Goal: Transaction & Acquisition: Purchase product/service

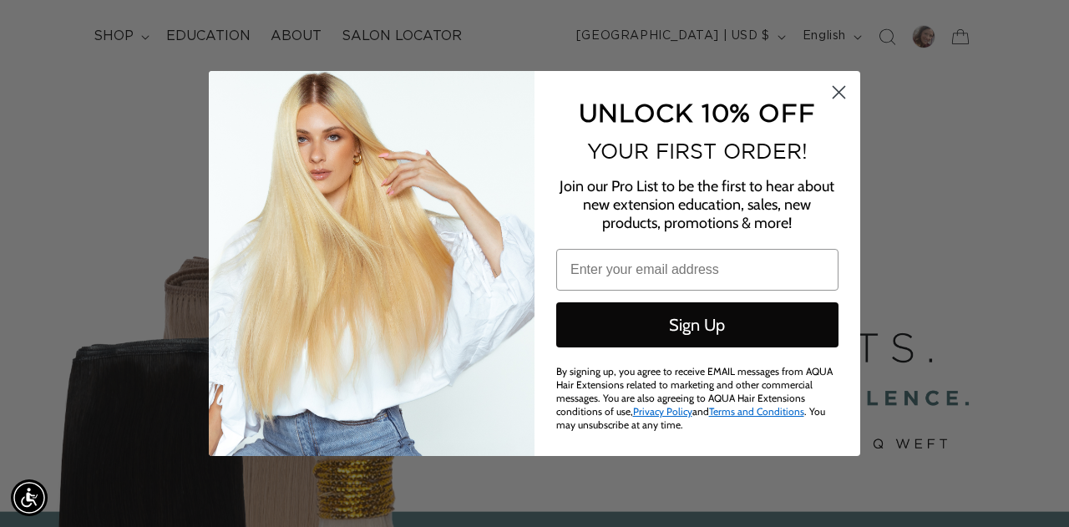
scroll to position [0, 950]
click at [838, 83] on circle "Close dialog" at bounding box center [839, 92] width 28 height 28
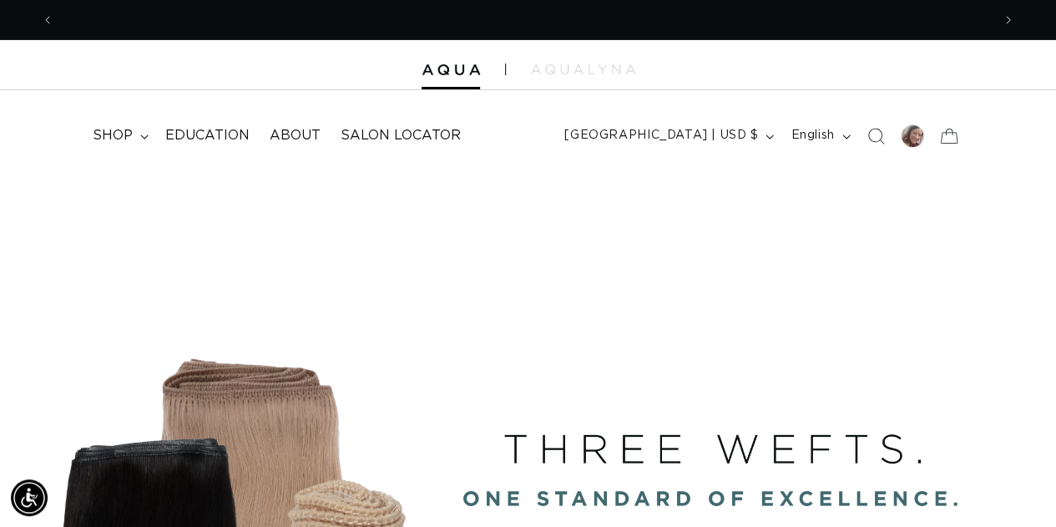
scroll to position [0, 0]
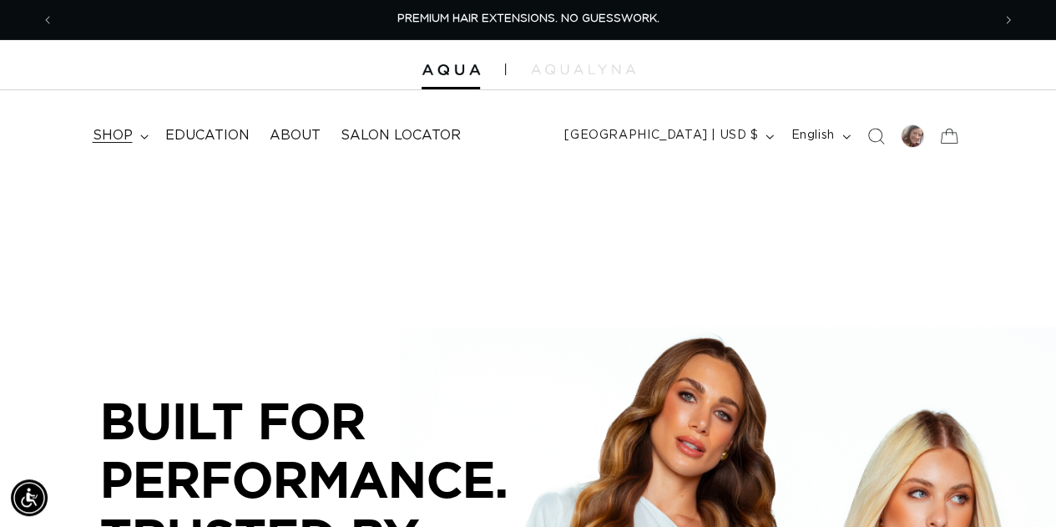
click at [123, 136] on span "shop" at bounding box center [113, 136] width 40 height 18
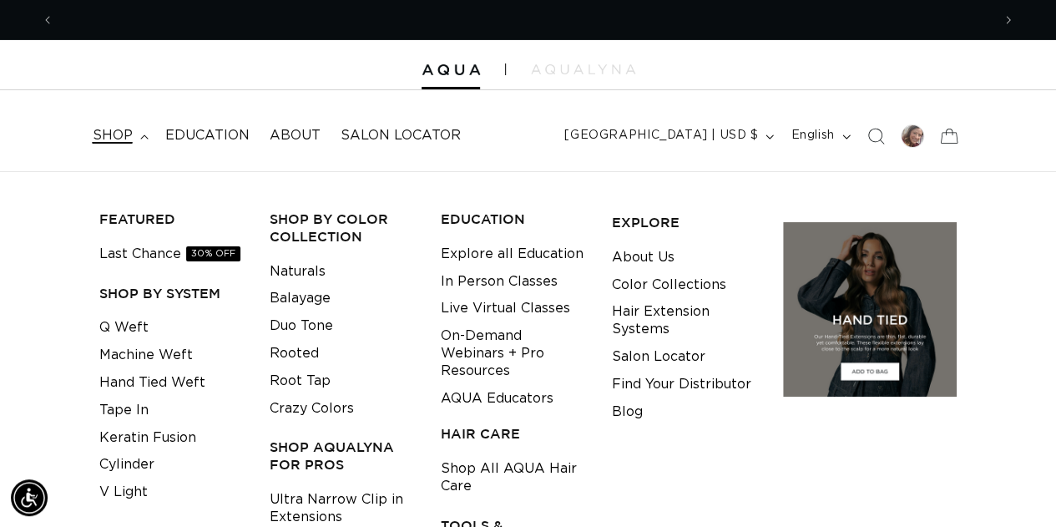
scroll to position [0, 937]
click at [152, 356] on link "Machine Weft" at bounding box center [146, 355] width 94 height 28
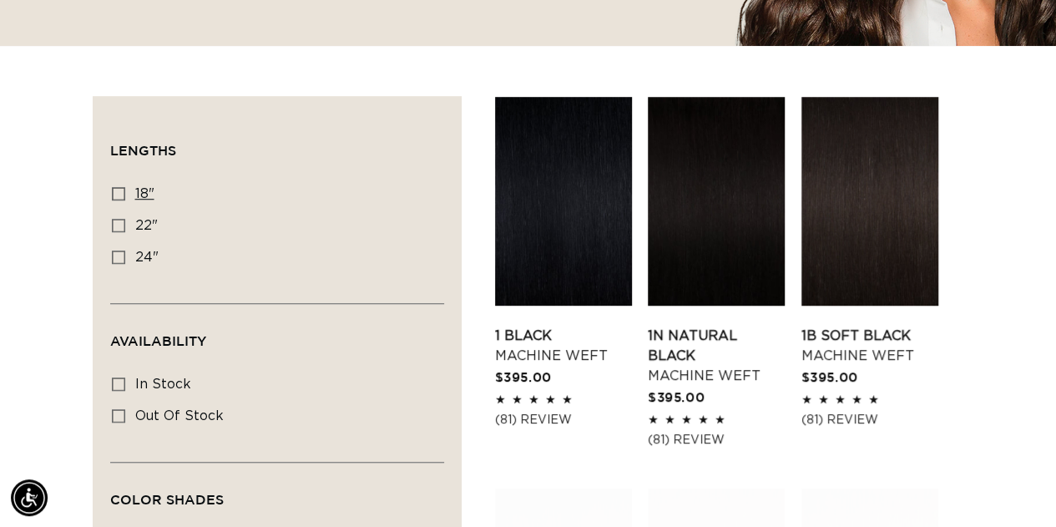
scroll to position [0, 1874]
click at [123, 228] on icon at bounding box center [118, 225] width 13 height 13
click at [123, 228] on input "22" 22" (33 products)" at bounding box center [118, 225] width 13 height 13
checkbox input "true"
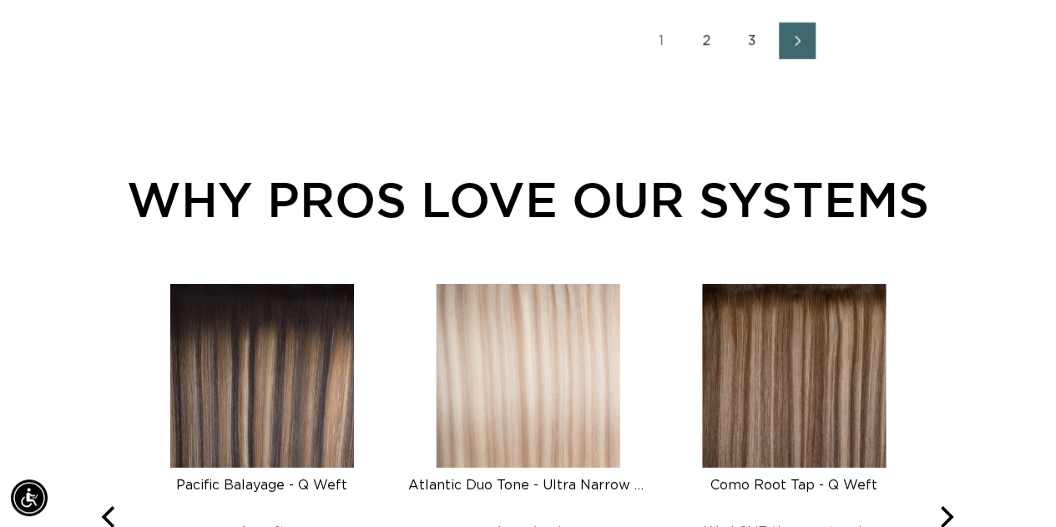
scroll to position [0, 1874]
click at [750, 44] on link "3" at bounding box center [752, 41] width 37 height 37
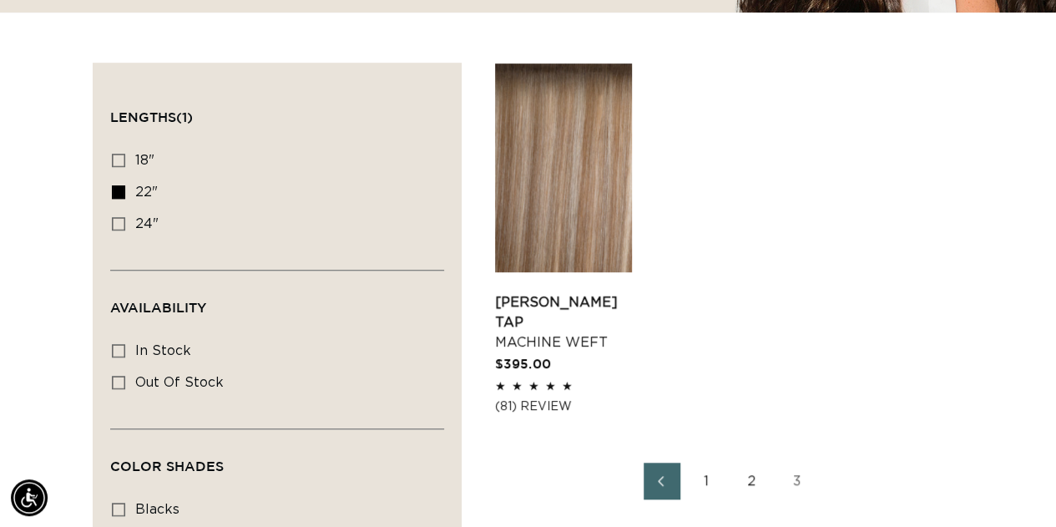
scroll to position [0, 1874]
click at [760, 486] on link "2" at bounding box center [752, 481] width 37 height 37
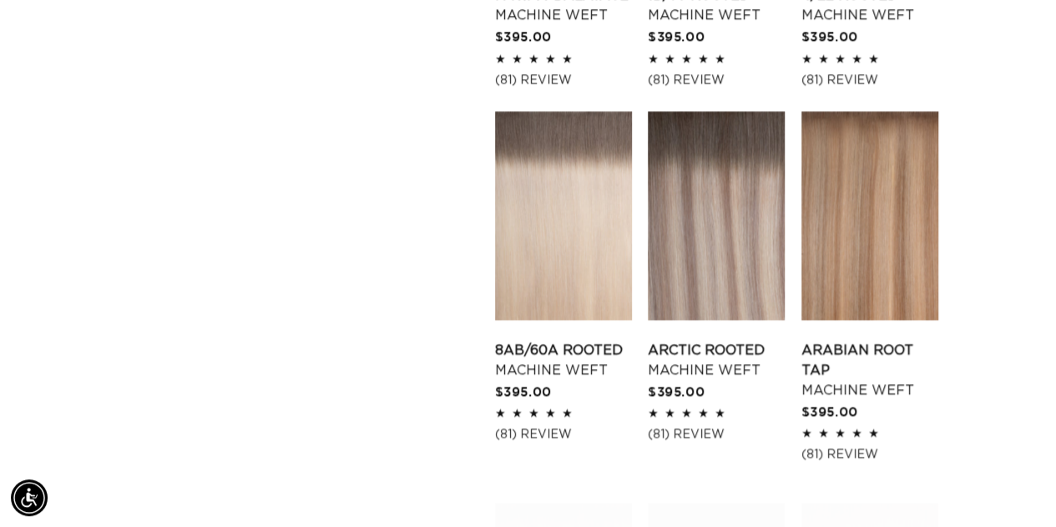
scroll to position [1603, 0]
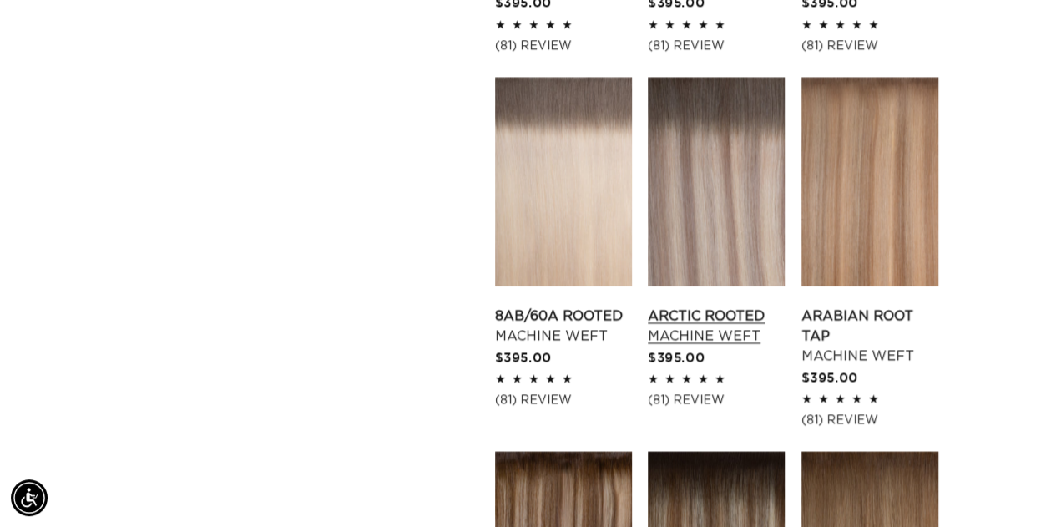
click at [739, 336] on link "Arctic Rooted Machine Weft" at bounding box center [716, 326] width 137 height 40
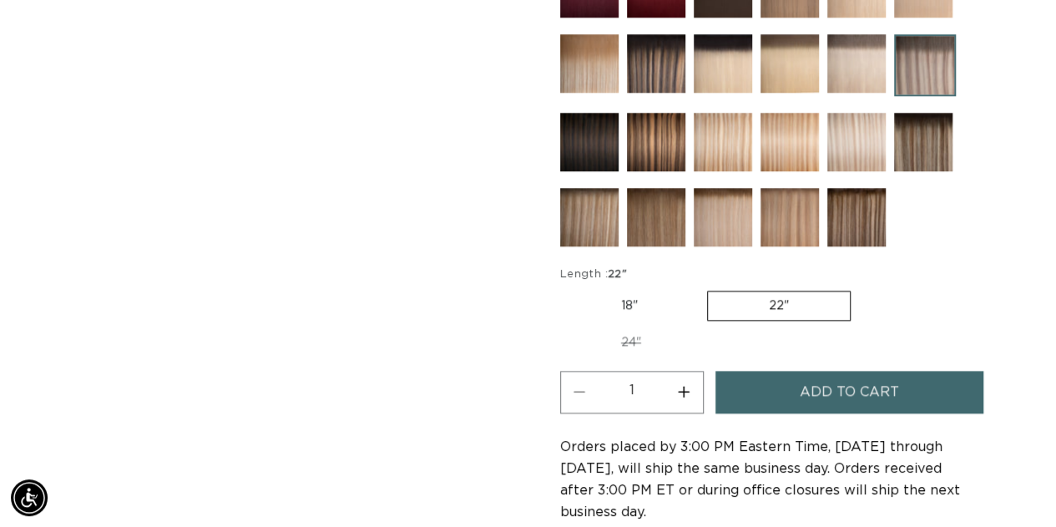
click at [815, 379] on span "Add to cart" at bounding box center [849, 392] width 99 height 43
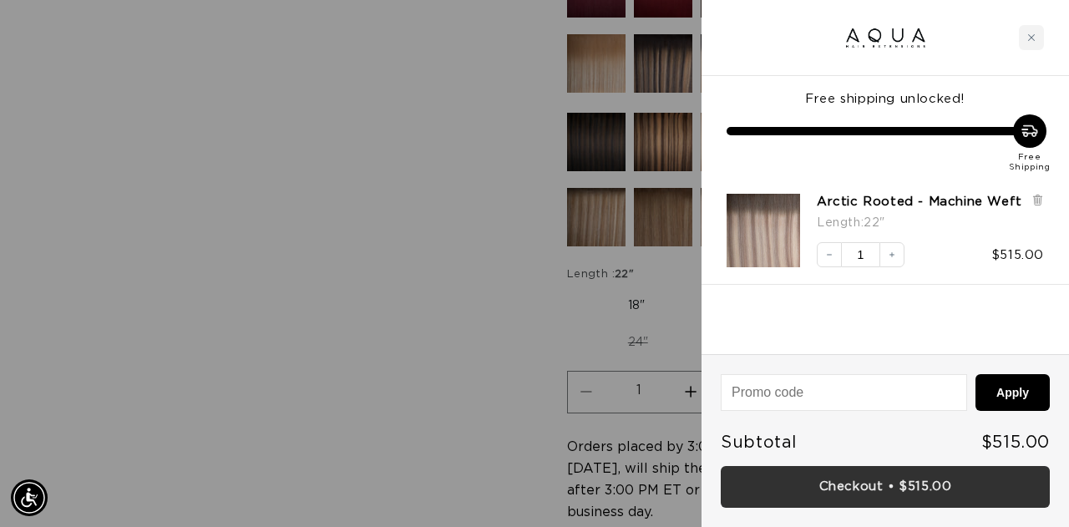
scroll to position [0, 950]
click at [871, 492] on link "Checkout • $515.00" at bounding box center [884, 487] width 329 height 43
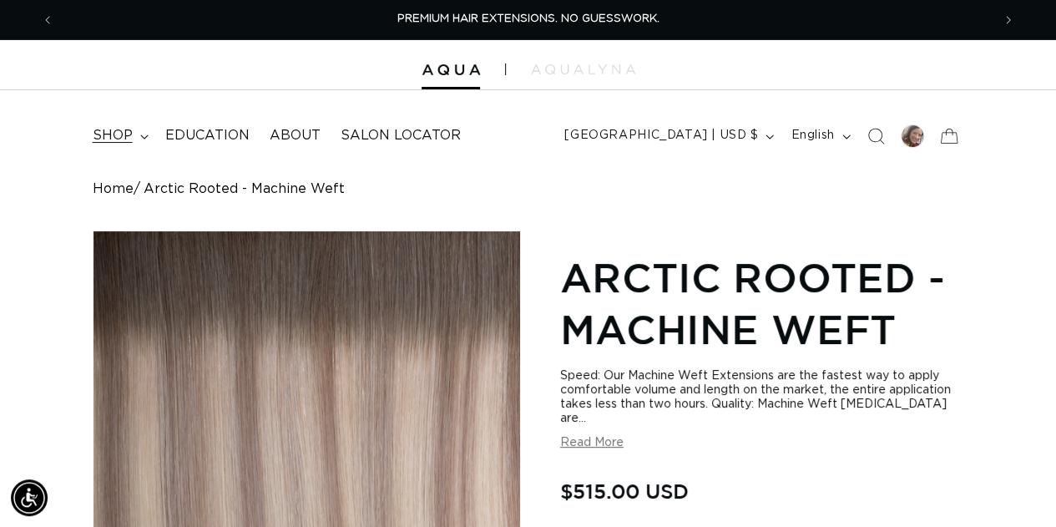
click at [136, 140] on summary "shop" at bounding box center [119, 136] width 73 height 38
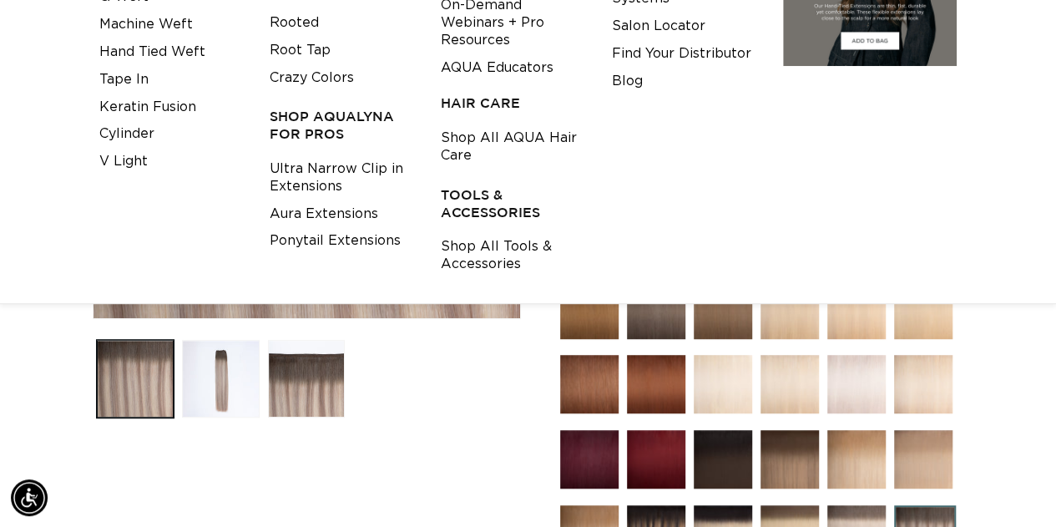
scroll to position [334, 0]
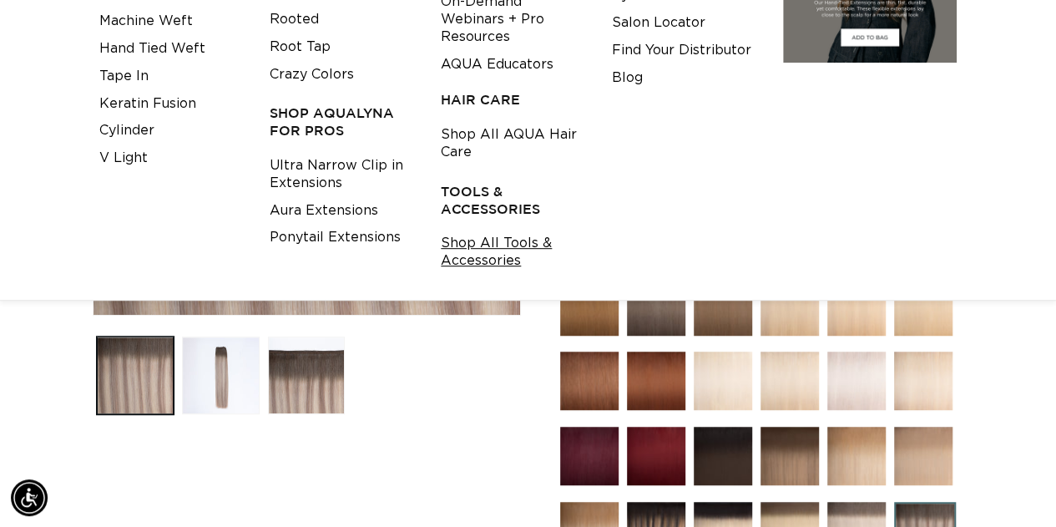
click at [516, 243] on link "Shop All Tools & Accessories" at bounding box center [513, 252] width 145 height 45
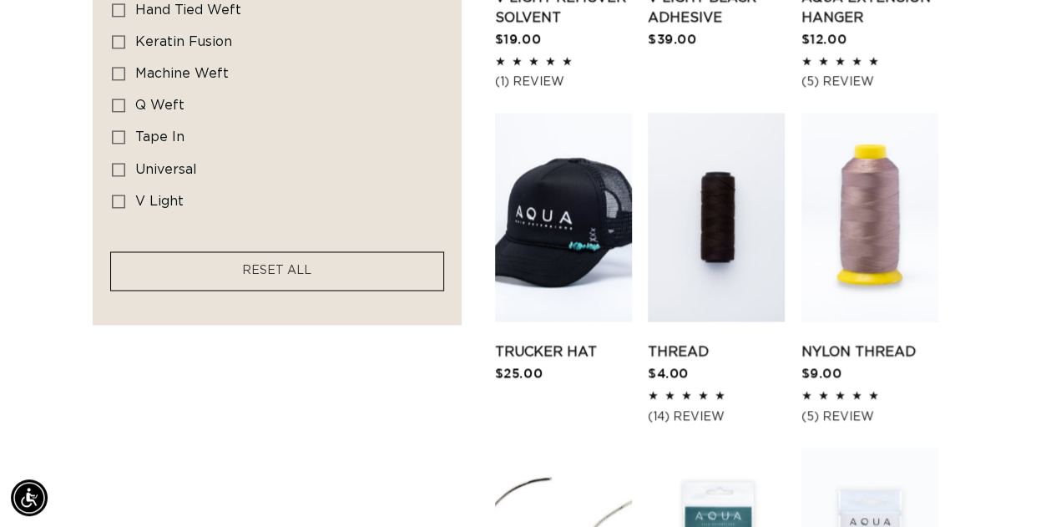
scroll to position [1293, 0]
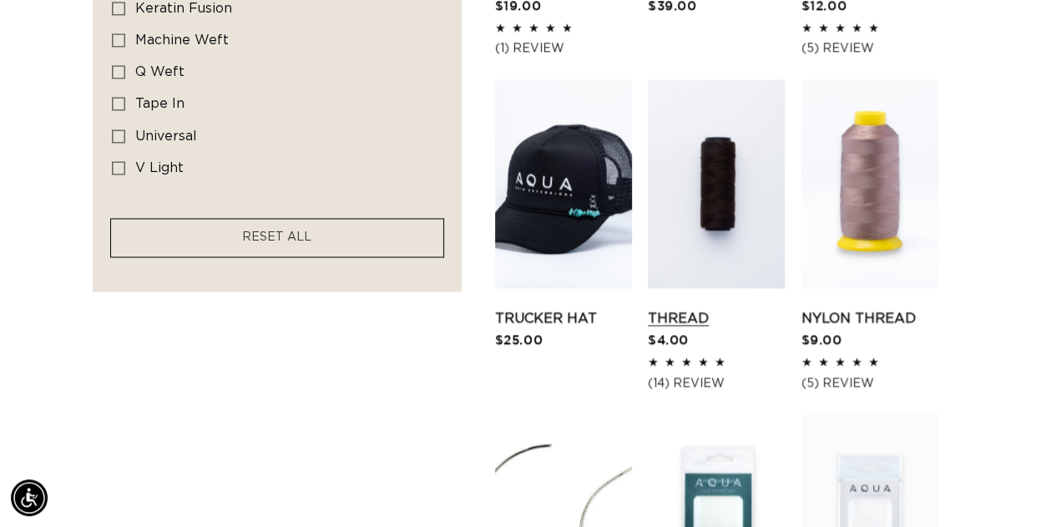
click at [723, 308] on link "Thread" at bounding box center [716, 318] width 137 height 20
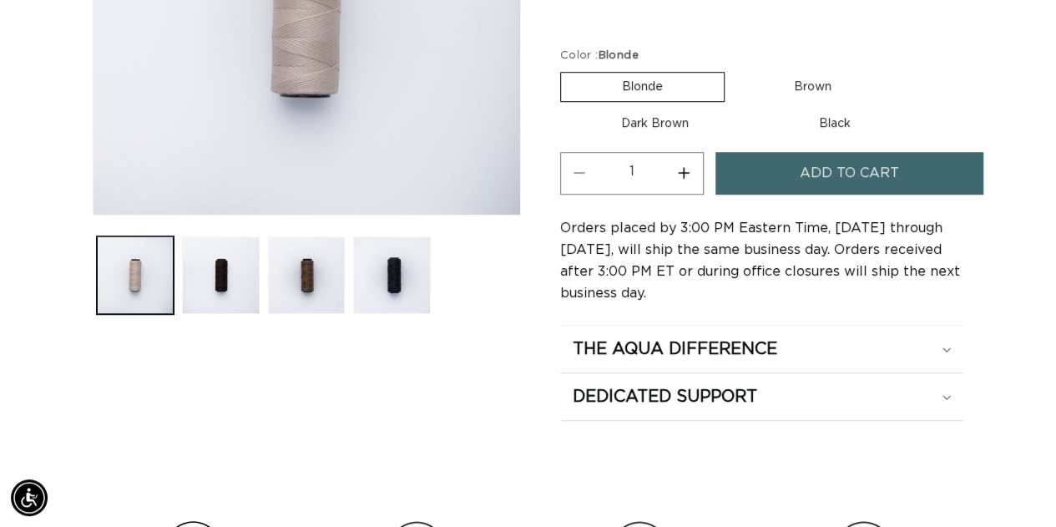
scroll to position [0, 937]
click at [660, 125] on label "Dark Brown Variant sold out or unavailable" at bounding box center [655, 123] width 190 height 28
click at [901, 69] on input "Dark Brown Variant sold out or unavailable" at bounding box center [901, 68] width 1 height 1
radio input "true"
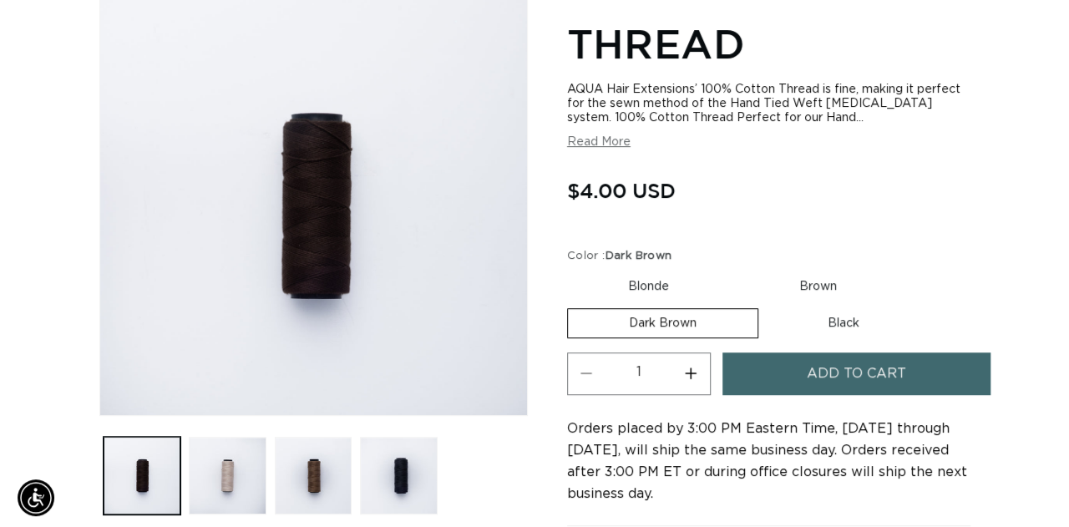
scroll to position [230, 0]
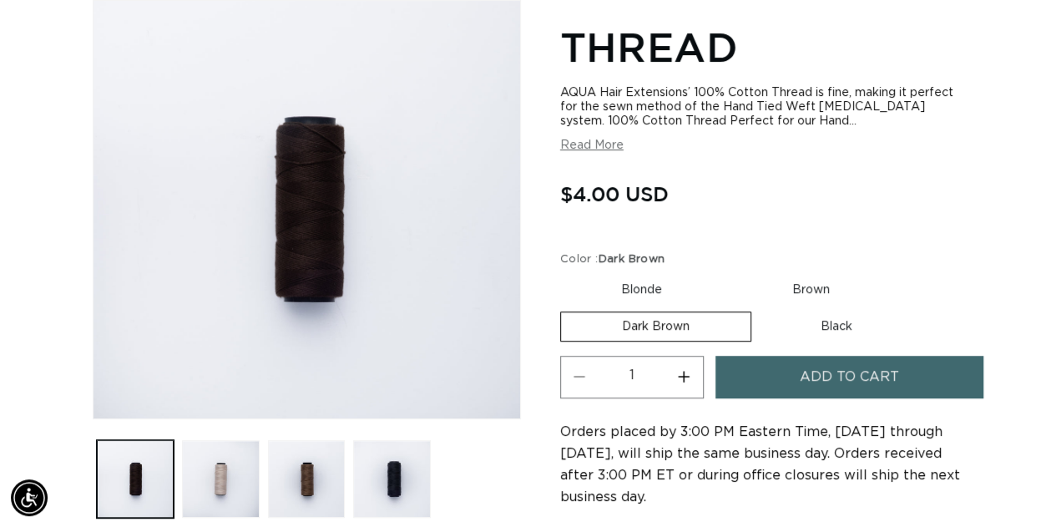
click at [938, 382] on button "Add to cart" at bounding box center [849, 377] width 268 height 43
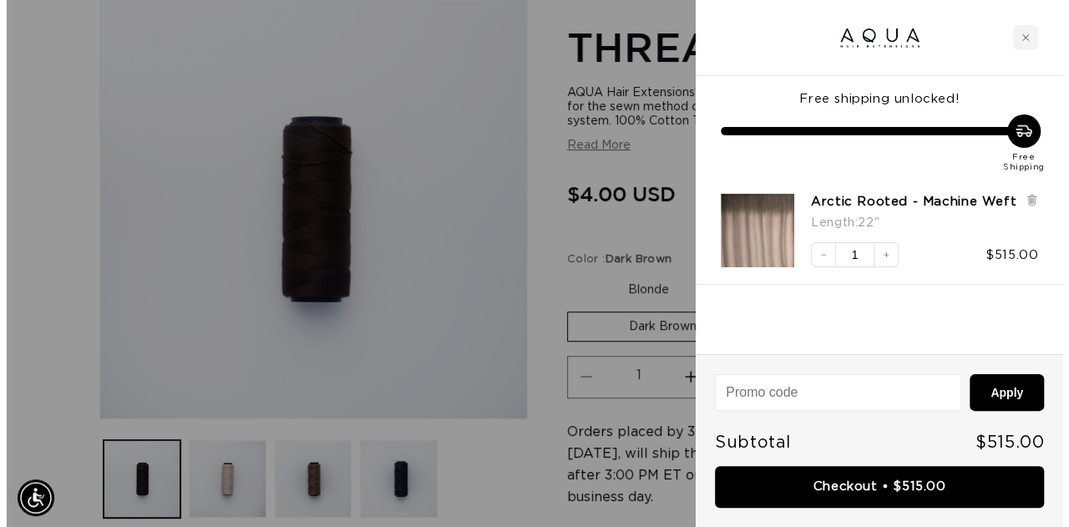
scroll to position [0, 1900]
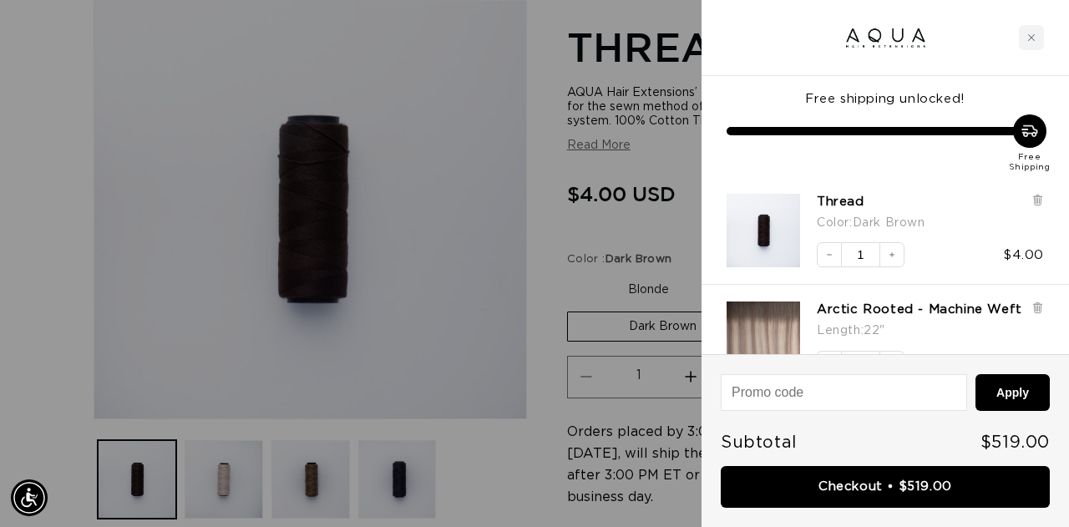
click at [938, 382] on input at bounding box center [843, 392] width 245 height 35
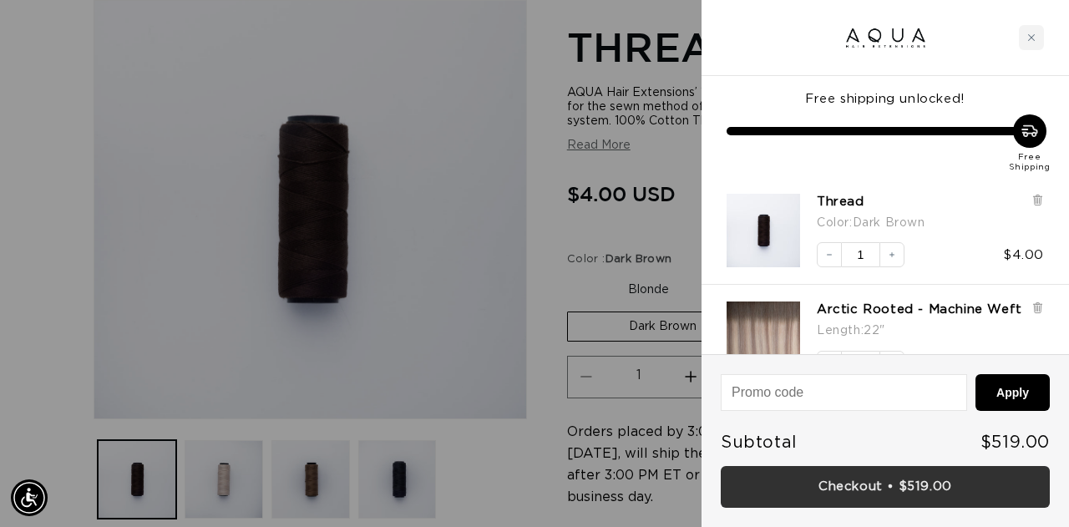
scroll to position [0, 0]
click at [912, 485] on link "Checkout • $519.00" at bounding box center [884, 487] width 329 height 43
